Goal: Find specific page/section: Find specific page/section

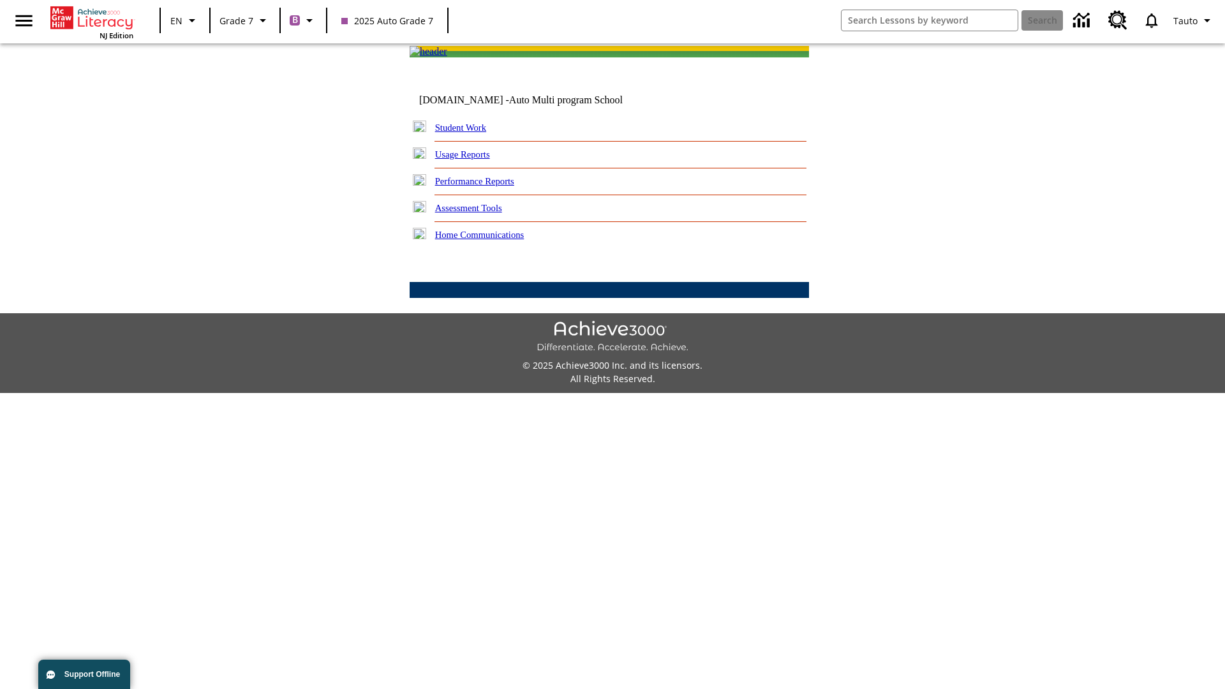
click at [469, 133] on link "Student Work" at bounding box center [460, 128] width 51 height 10
click at [0, 0] on link "Email" at bounding box center [0, 0] width 0 height 0
